Goal: Check status: Check status

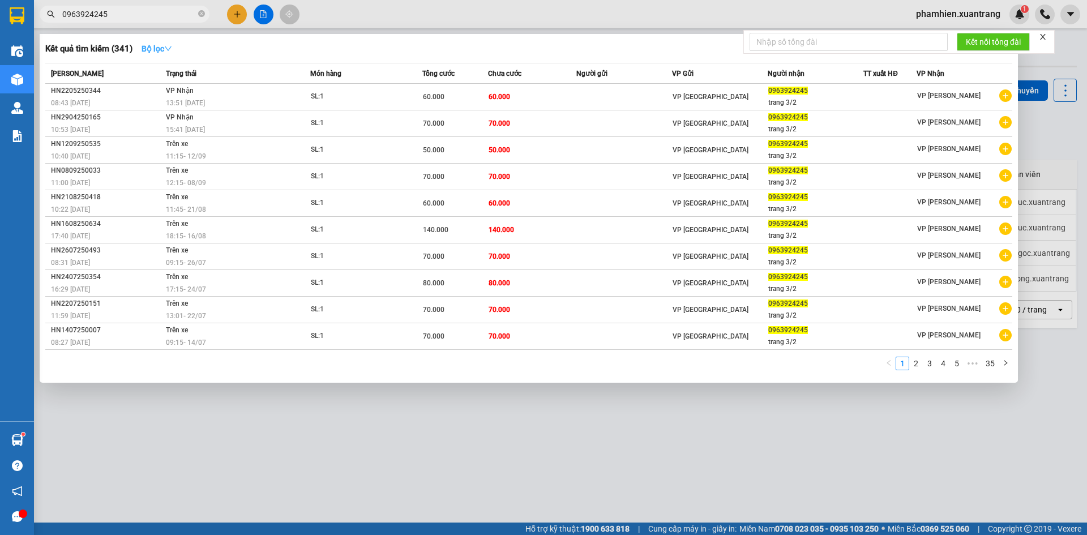
type input "0963924245"
click at [169, 47] on icon "down" at bounding box center [168, 48] width 7 height 5
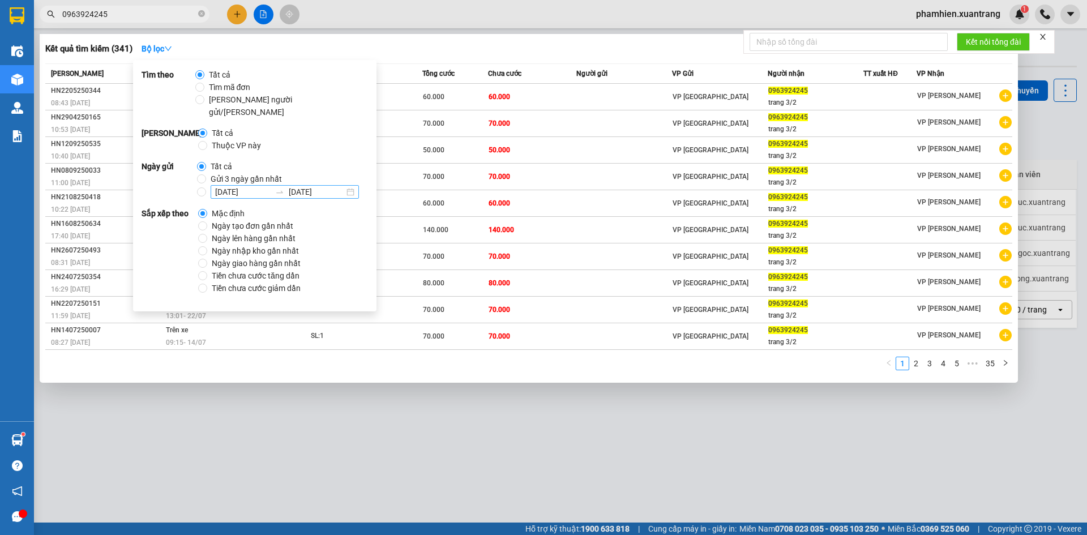
click at [227, 186] on input "[DATE]" at bounding box center [242, 192] width 55 height 12
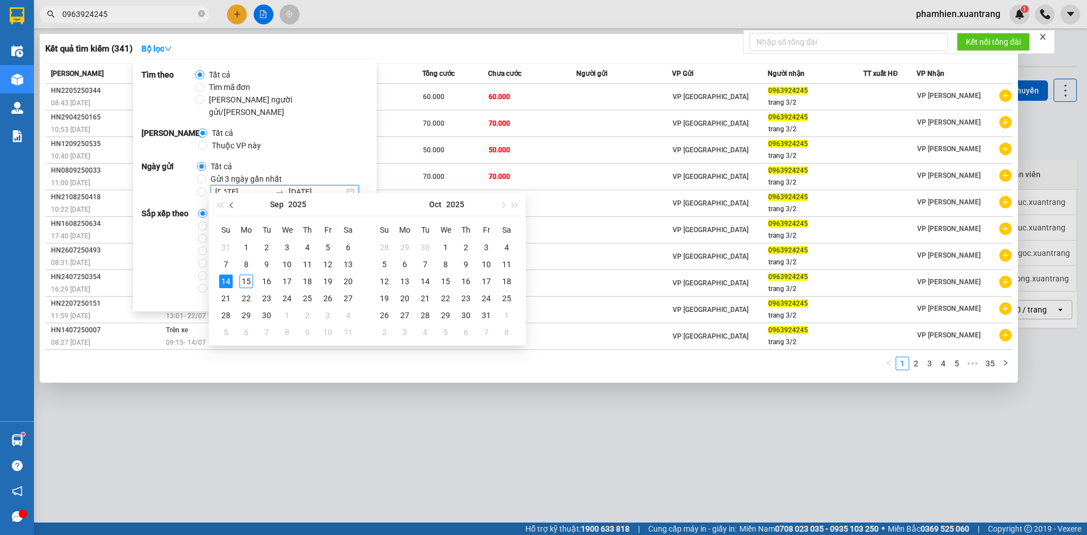
click at [232, 205] on span "button" at bounding box center [233, 205] width 6 height 6
type input "[DATE]"
click at [287, 298] on div "20" at bounding box center [287, 299] width 14 height 14
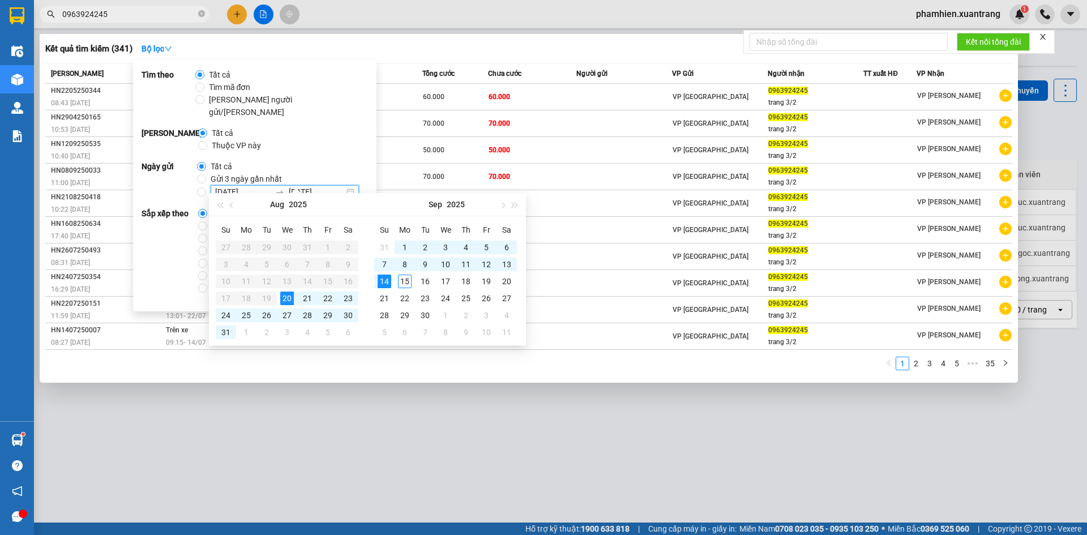
click at [155, 182] on strong "Ngày gửi" at bounding box center [169, 179] width 55 height 39
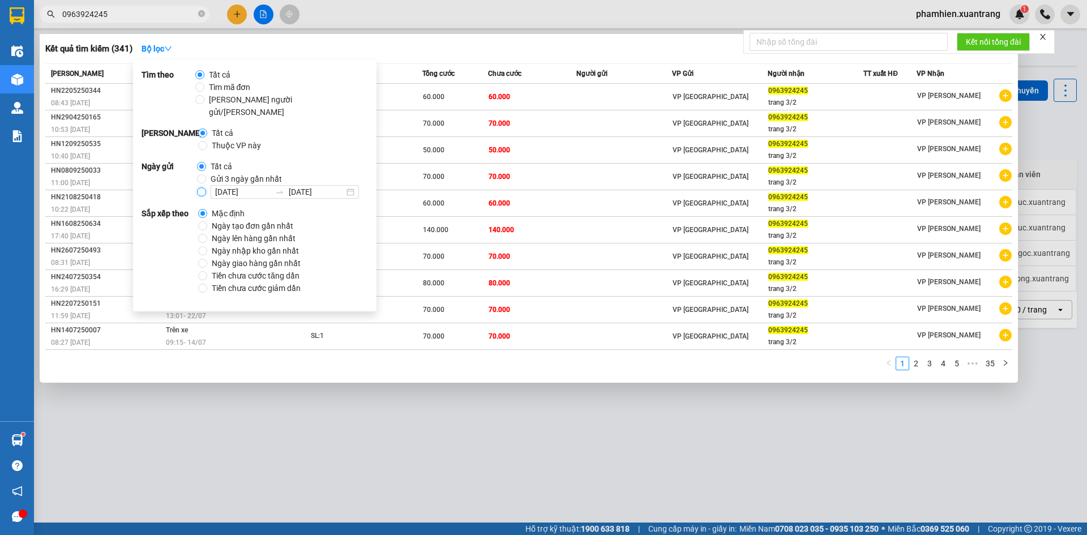
click at [199, 187] on input "[DATE] [DATE]" at bounding box center [201, 191] width 9 height 9
radio input "true"
radio input "false"
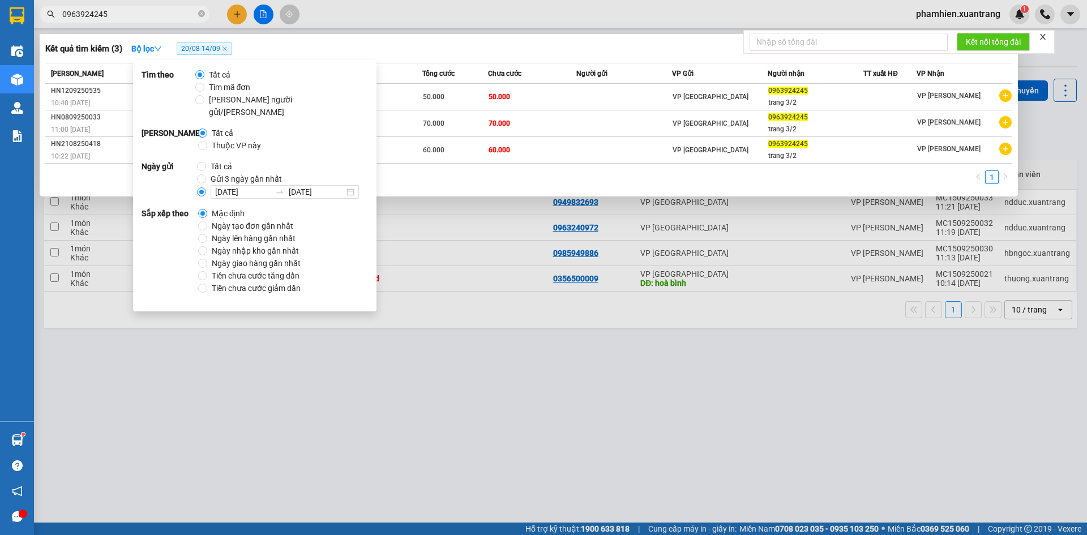
click at [426, 58] on div "Kết quả [PERSON_NAME] ( 3 ) Bộ lọc 20/08 - 14/09 Mã ĐH Trạng thái Món hàng [PER…" at bounding box center [529, 115] width 979 height 163
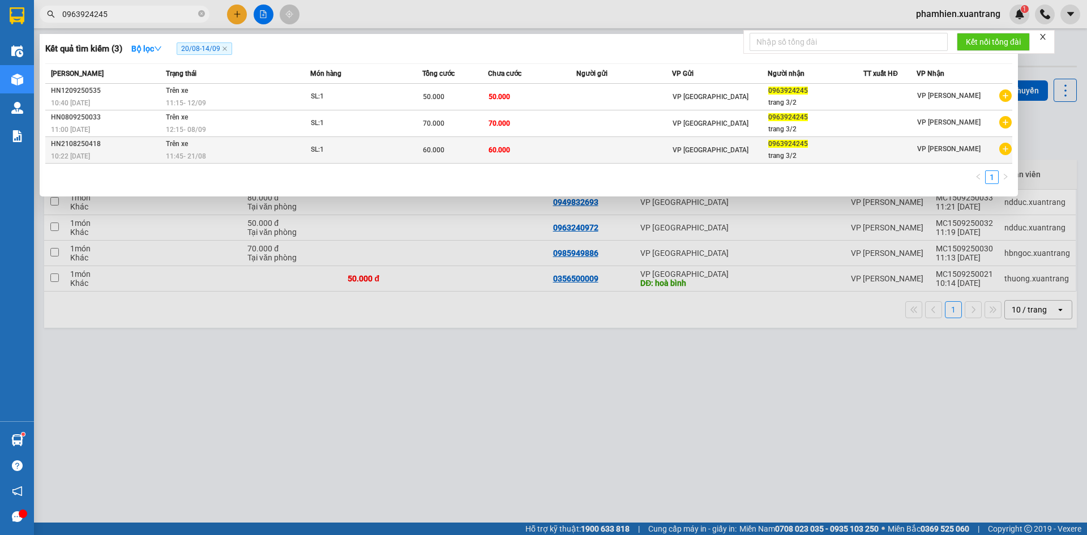
click at [437, 151] on span "60.000" at bounding box center [434, 150] width 22 height 8
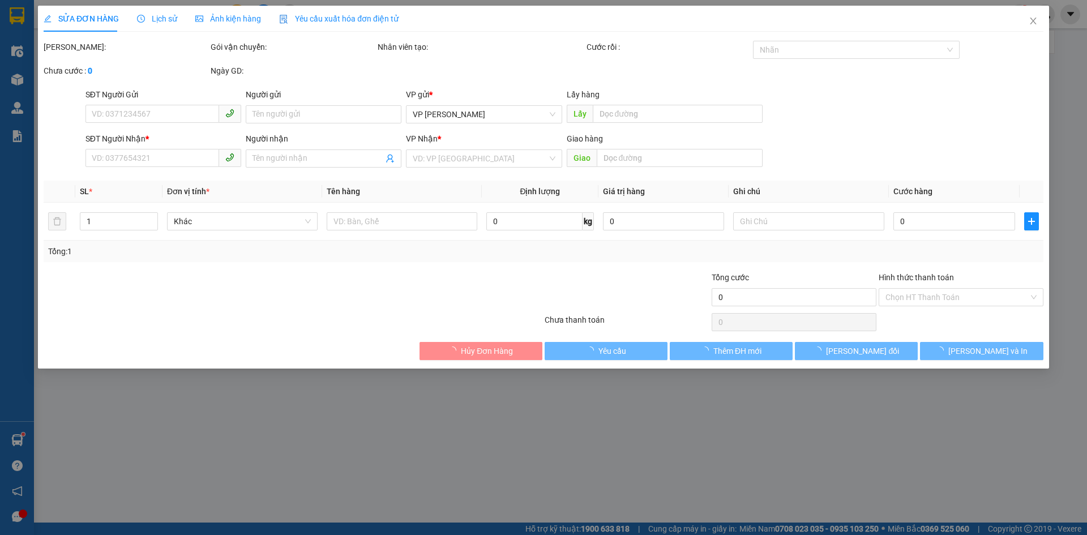
type input "0963924245"
type input "trang 3/2"
type input "60.000"
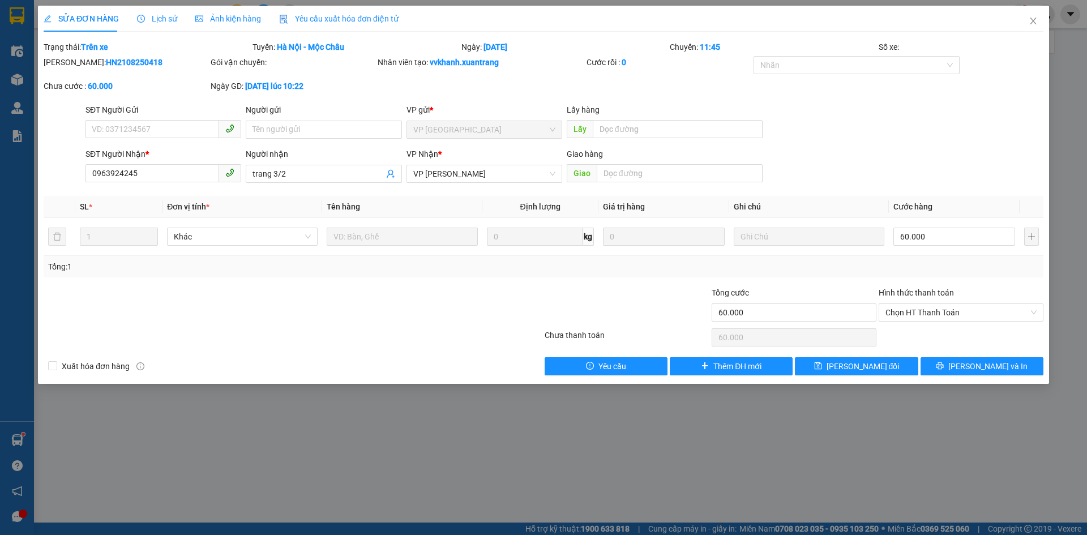
click at [147, 19] on span "Lịch sử" at bounding box center [157, 18] width 40 height 9
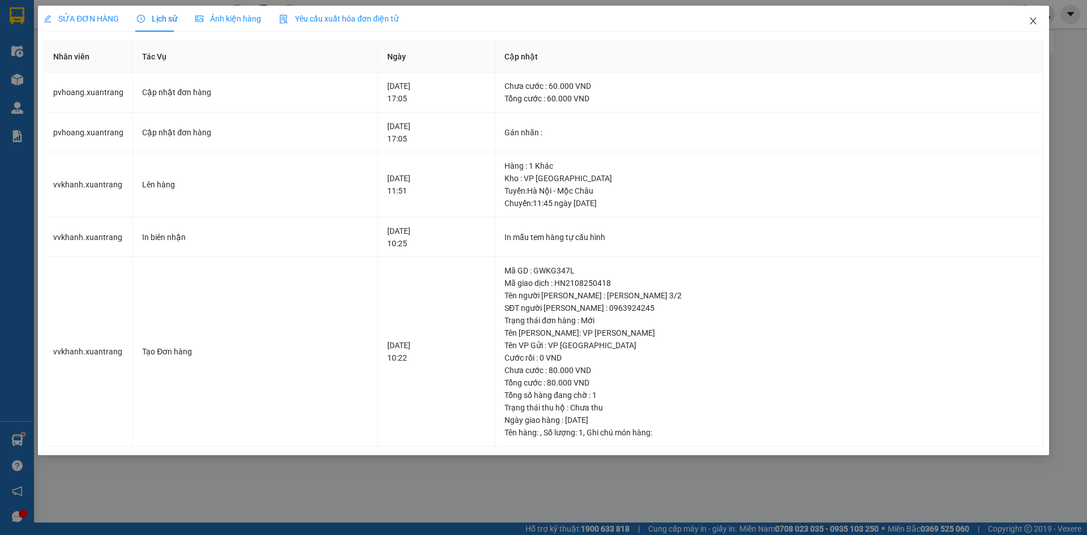
click at [1037, 18] on icon "close" at bounding box center [1033, 20] width 9 height 9
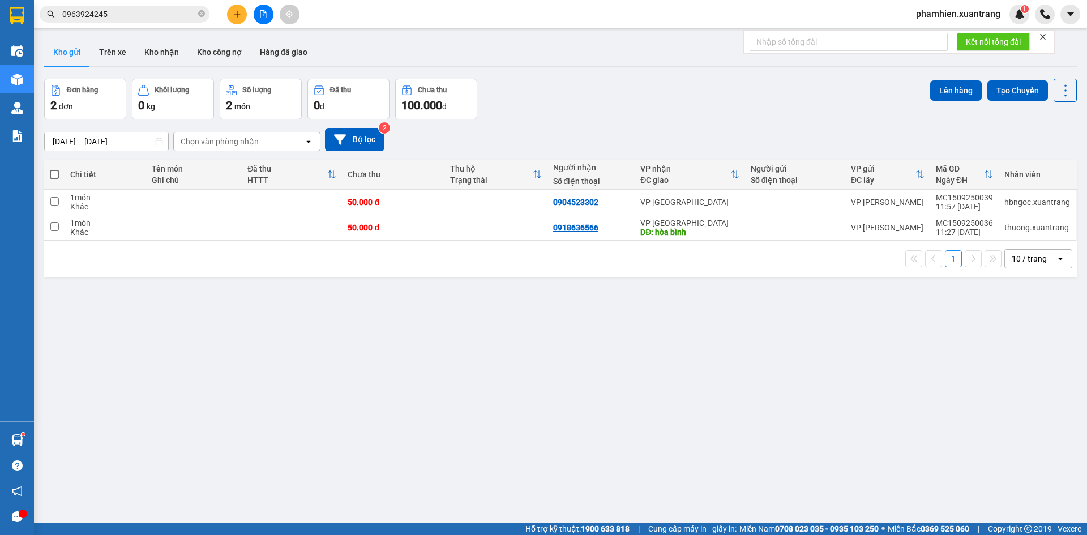
click at [131, 10] on input "0963924245" at bounding box center [129, 14] width 134 height 12
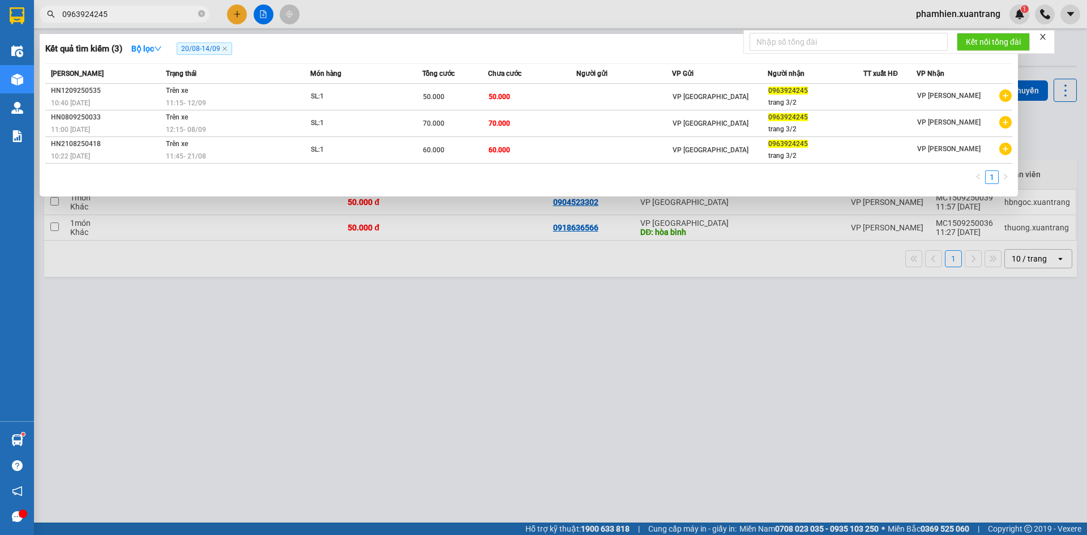
click at [131, 10] on input "0963924245" at bounding box center [129, 14] width 134 height 12
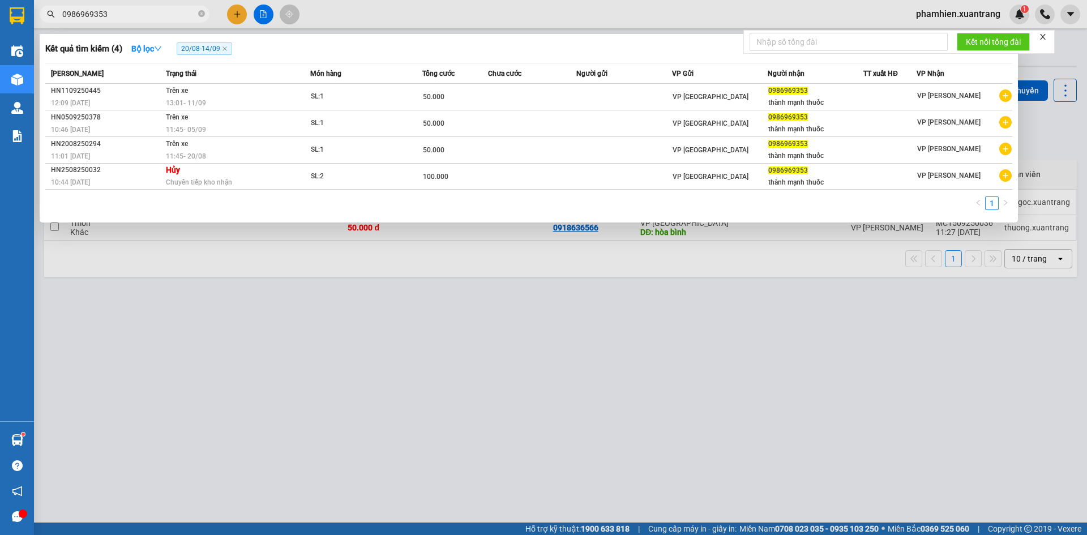
type input "0986969353"
click at [207, 314] on div at bounding box center [543, 267] width 1087 height 535
